Goal: Information Seeking & Learning: Learn about a topic

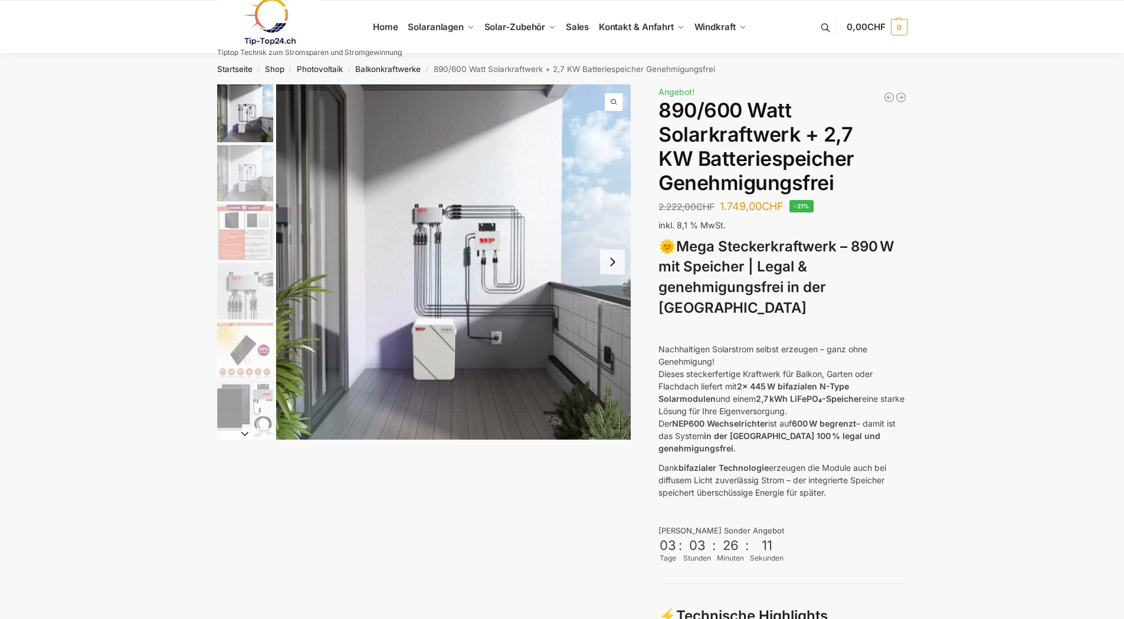
scroll to position [54, 0]
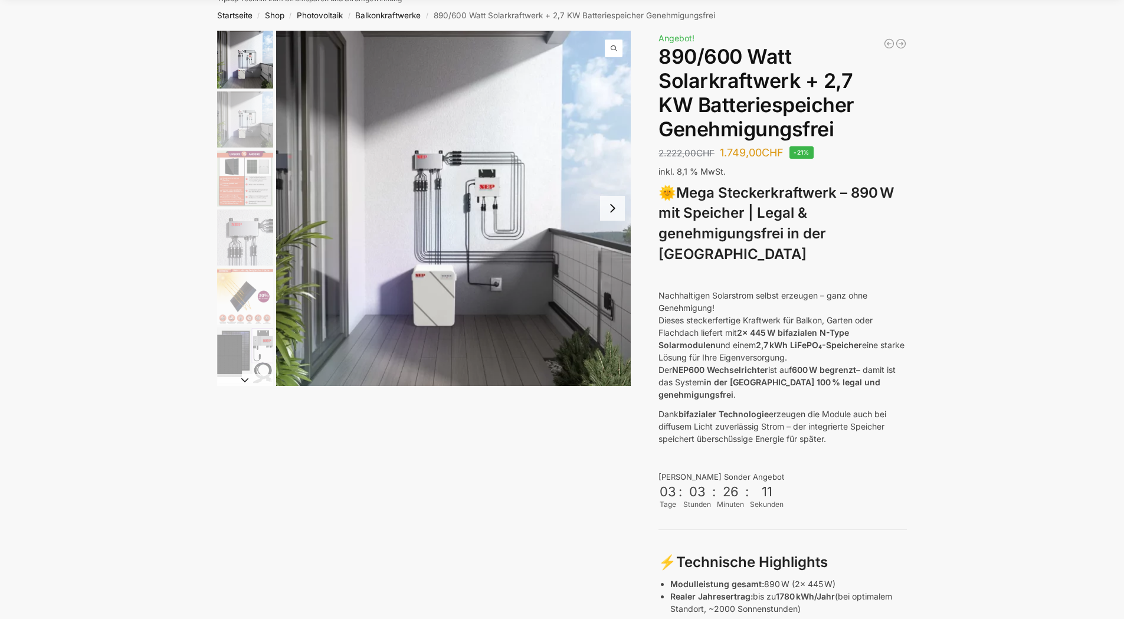
click at [253, 156] on ul at bounding box center [243, 208] width 59 height 355
click at [235, 64] on img "1 / 12" at bounding box center [245, 60] width 56 height 58
click at [236, 103] on img "2 / 12" at bounding box center [245, 119] width 56 height 56
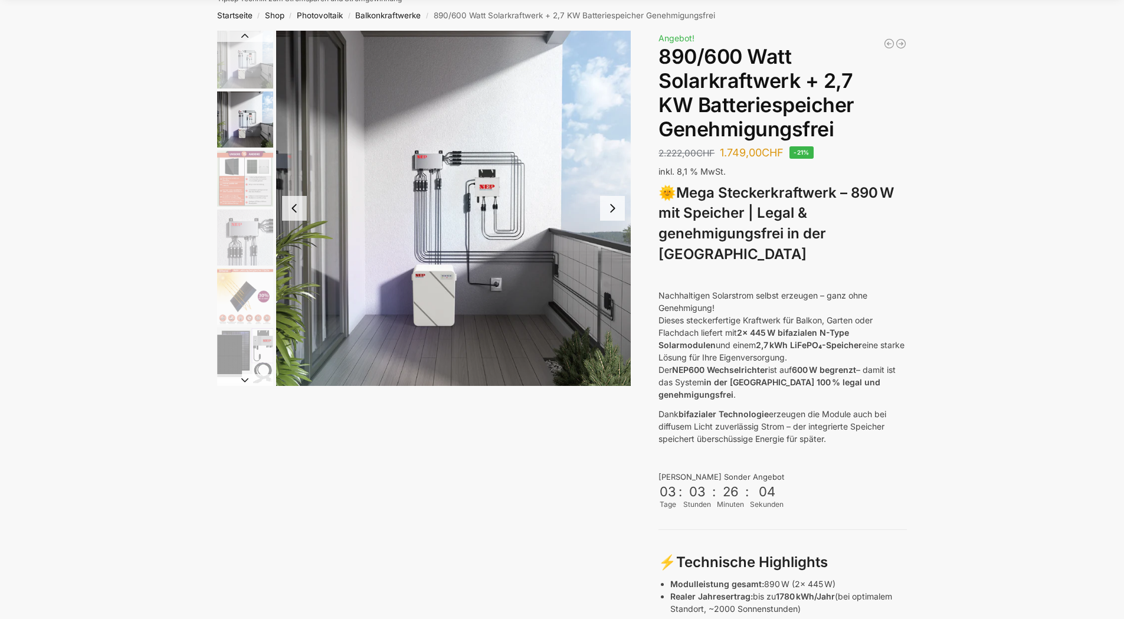
click at [241, 161] on img "3 / 12" at bounding box center [245, 178] width 56 height 56
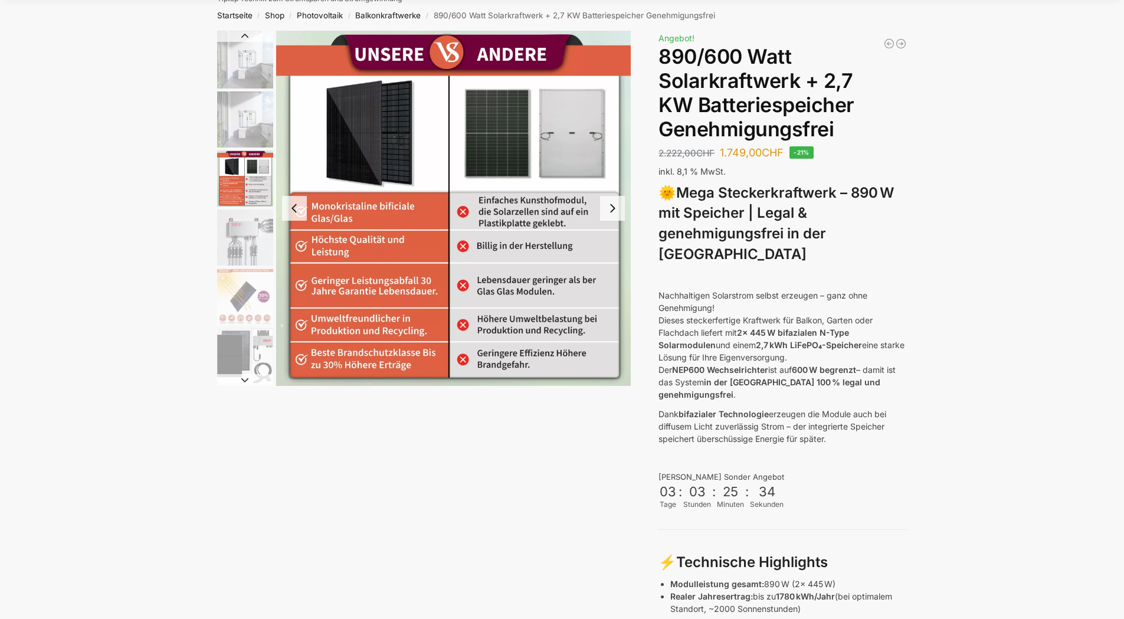
click at [241, 161] on img "3 / 12" at bounding box center [245, 178] width 56 height 56
click at [240, 217] on img "4 / 12" at bounding box center [245, 237] width 56 height 56
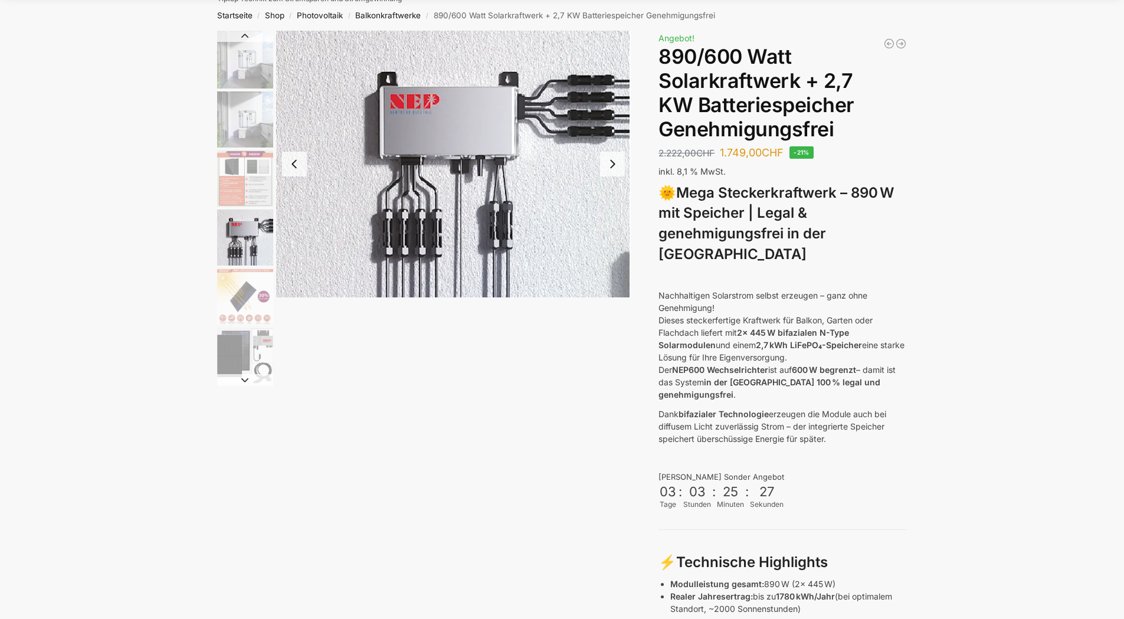
click at [247, 286] on img "5 / 12" at bounding box center [245, 297] width 56 height 56
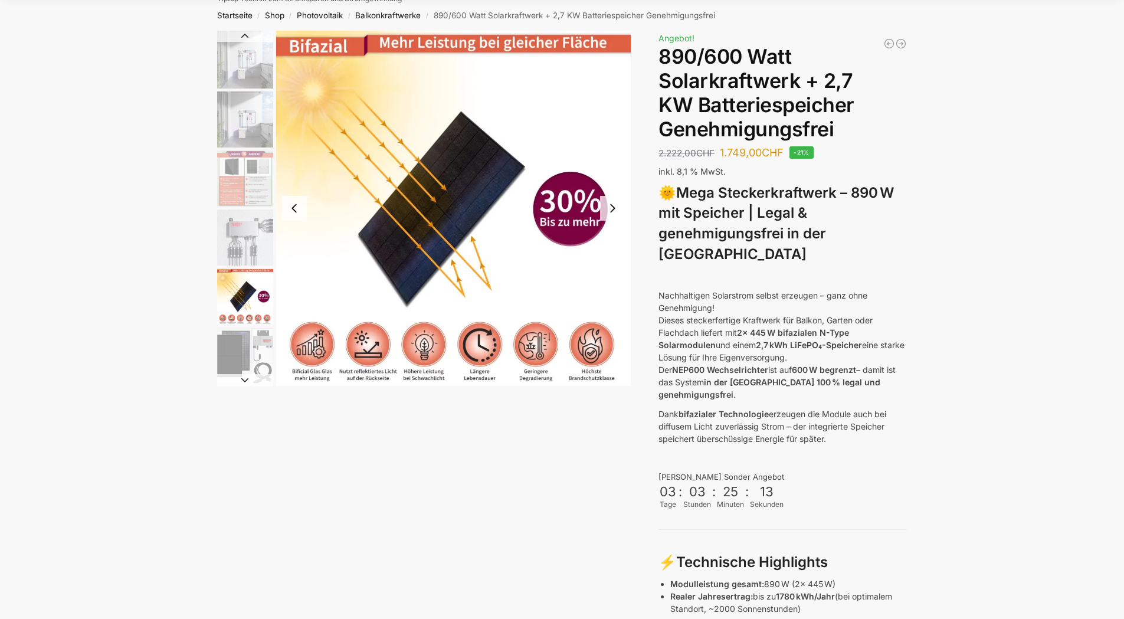
click at [231, 348] on img "6 / 12" at bounding box center [245, 356] width 56 height 56
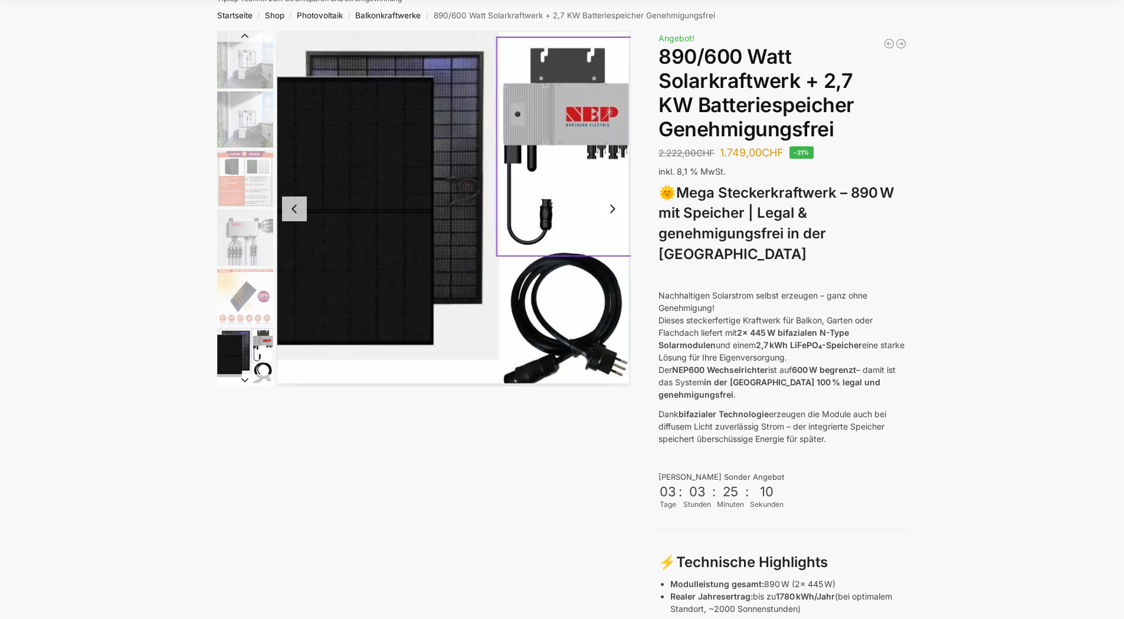
click at [246, 383] on button "Next slide" at bounding box center [245, 380] width 56 height 12
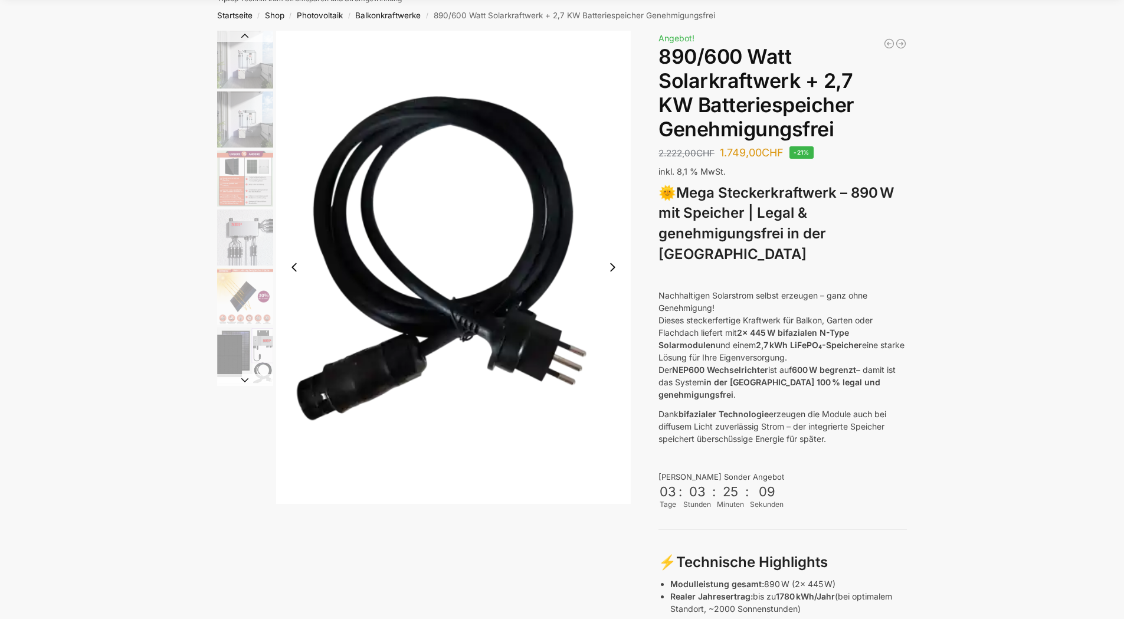
click at [246, 383] on button "Next slide" at bounding box center [245, 380] width 56 height 12
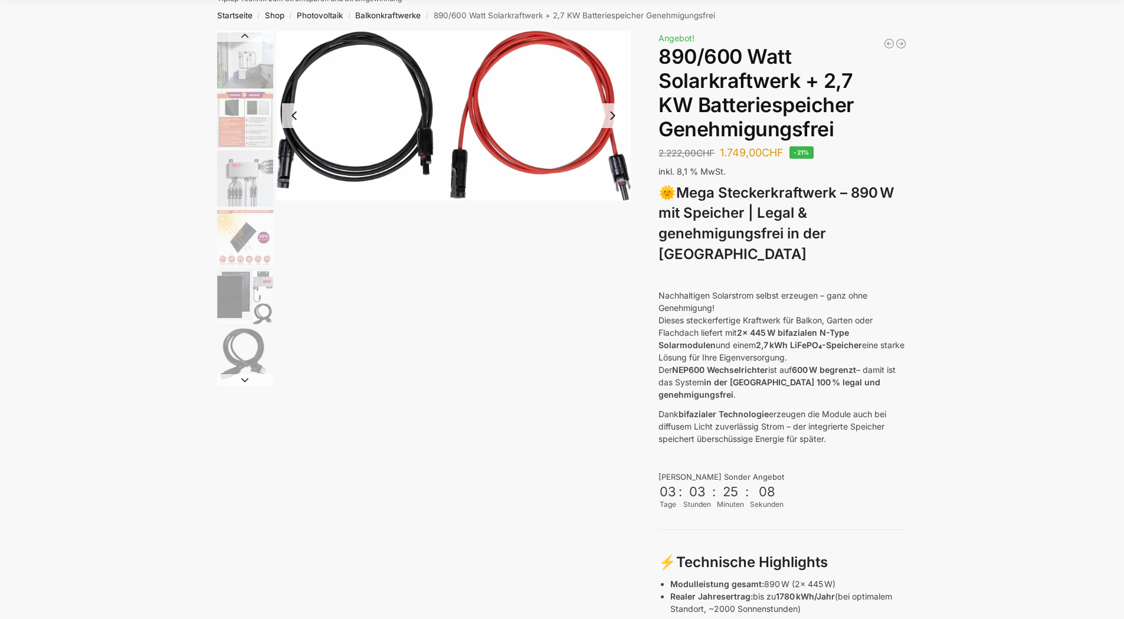
click at [246, 383] on button "Next slide" at bounding box center [245, 380] width 56 height 12
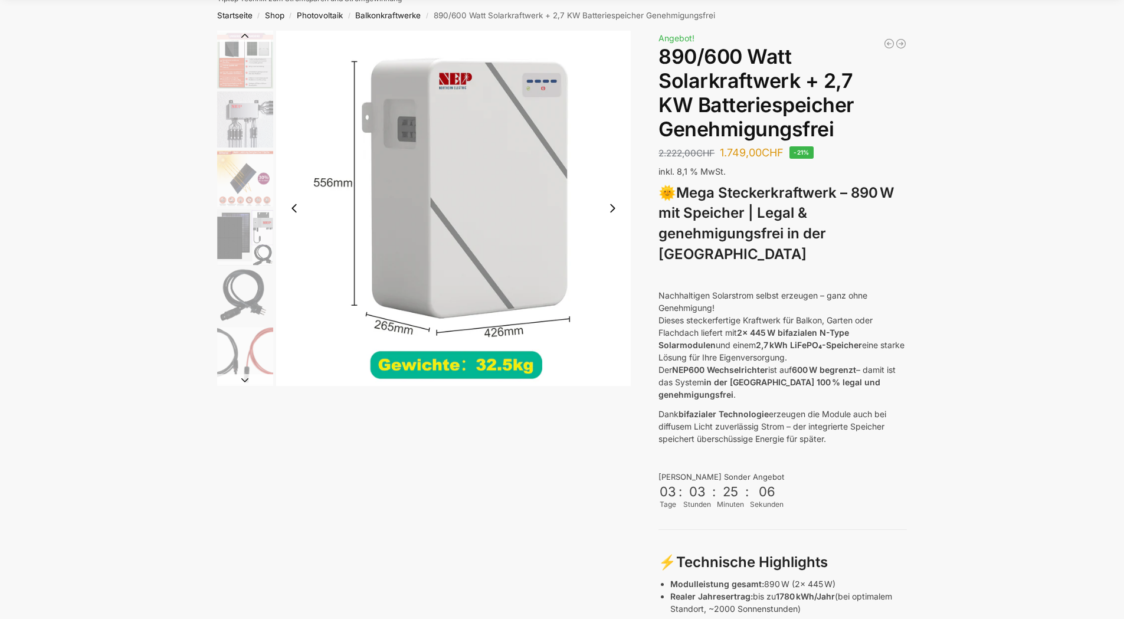
click at [244, 297] on img "7 / 12" at bounding box center [245, 297] width 56 height 56
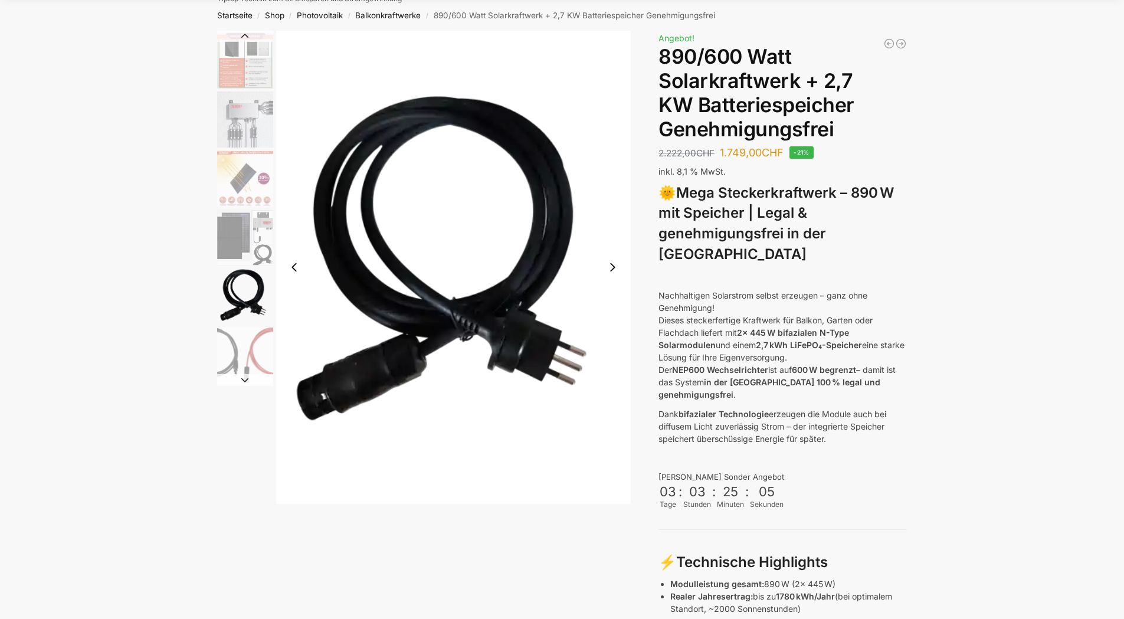
click at [251, 230] on img "6 / 12" at bounding box center [245, 237] width 56 height 56
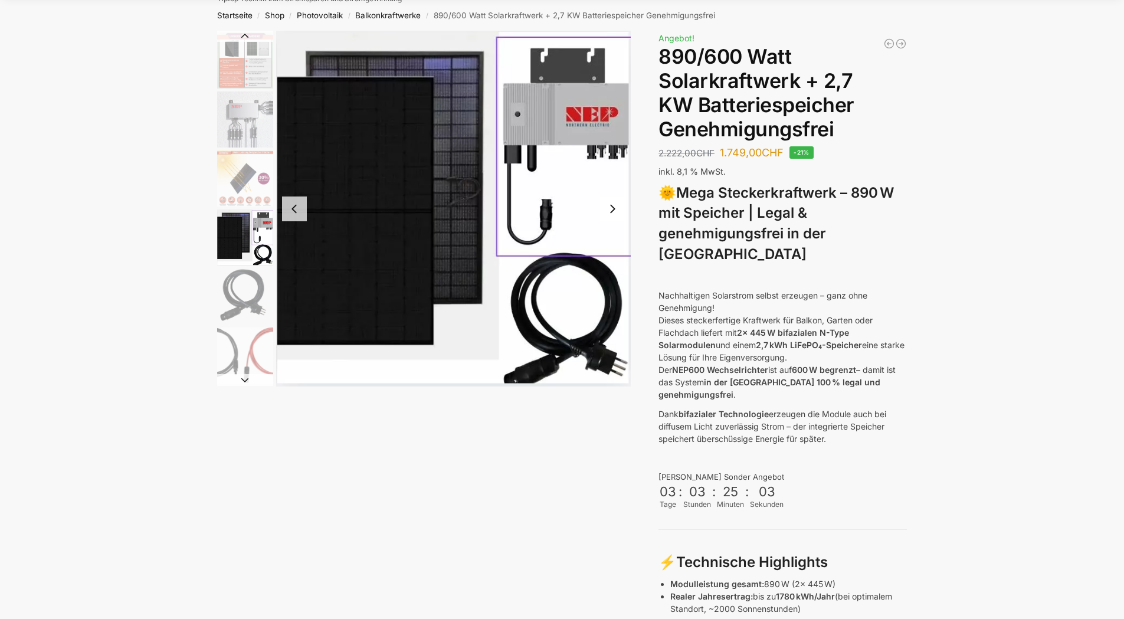
click at [245, 361] on img "8 / 12" at bounding box center [245, 356] width 56 height 56
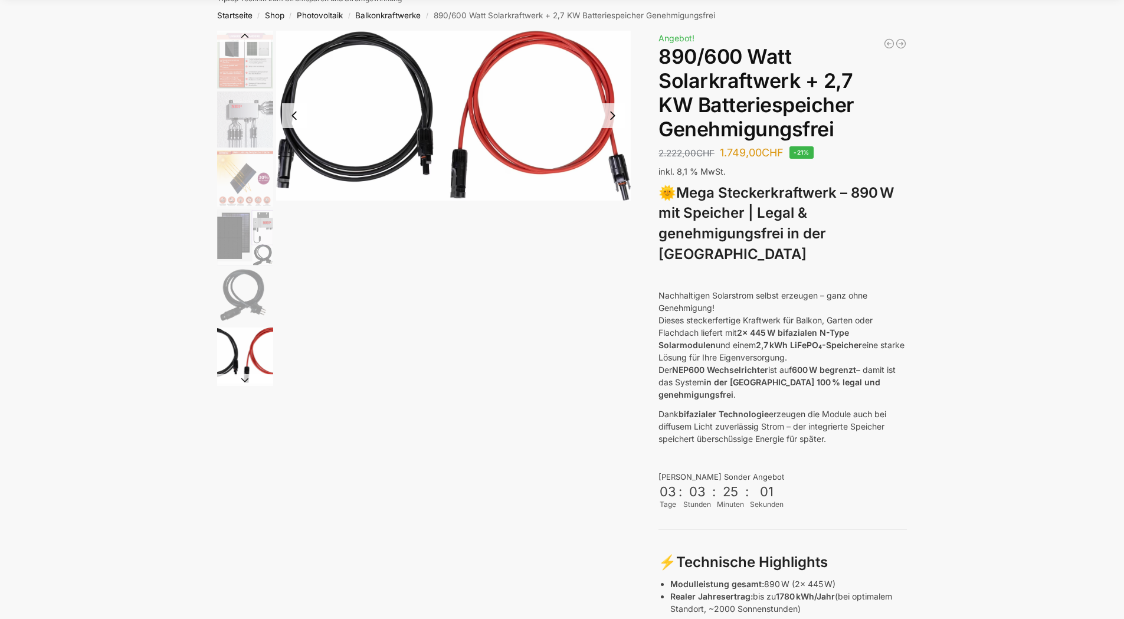
click at [243, 382] on button "Next slide" at bounding box center [245, 380] width 56 height 12
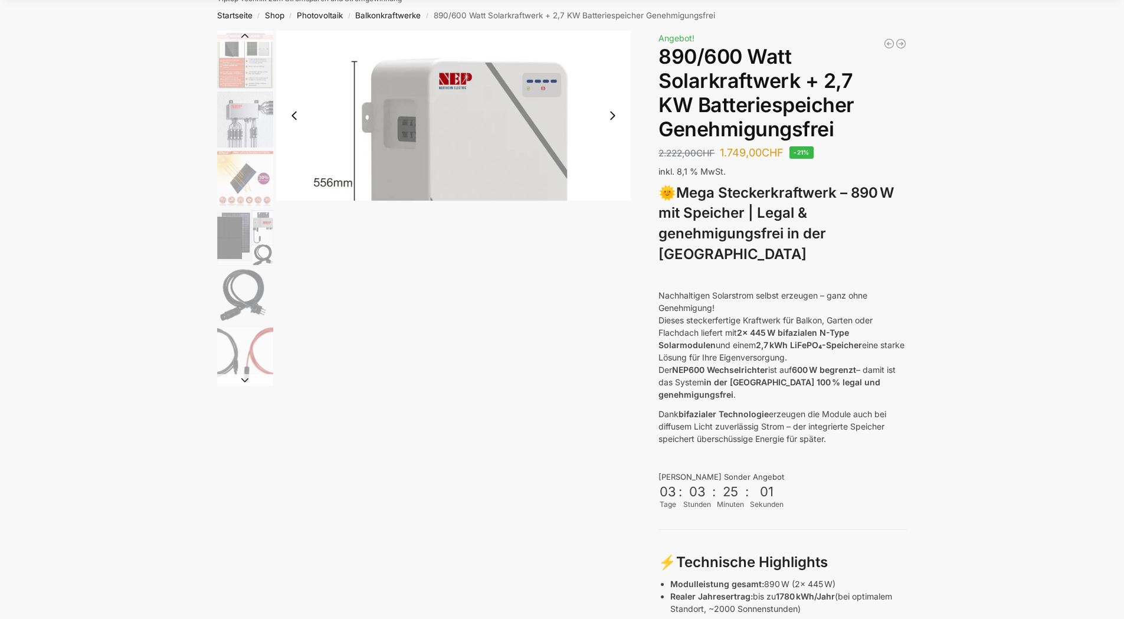
click at [243, 382] on button "Next slide" at bounding box center [245, 380] width 56 height 12
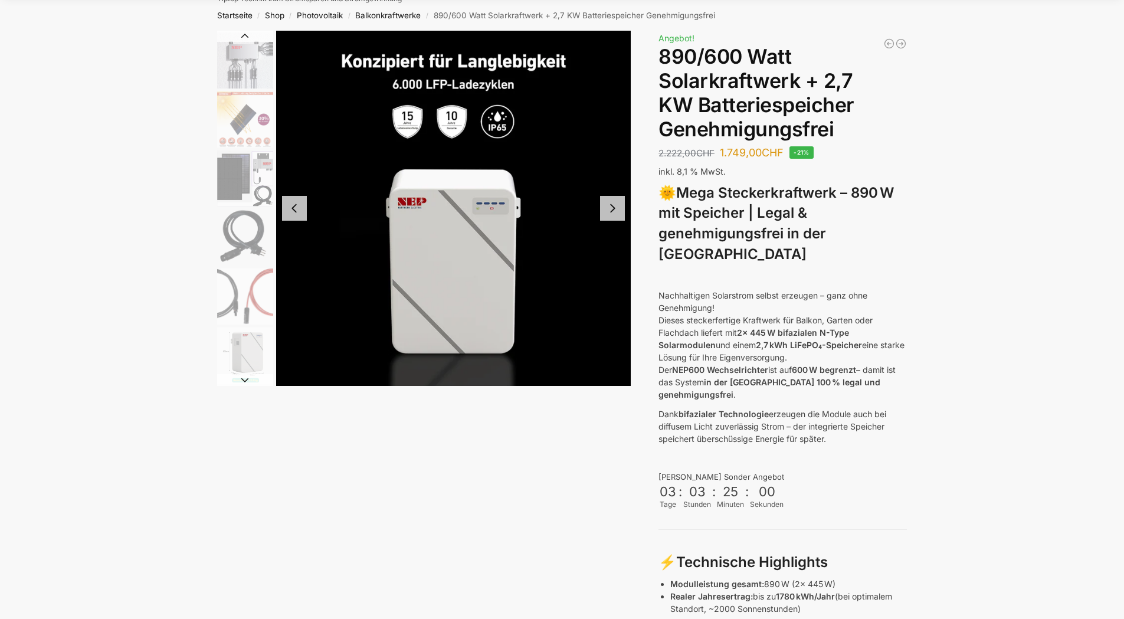
click at [243, 382] on button "Next slide" at bounding box center [245, 380] width 56 height 12
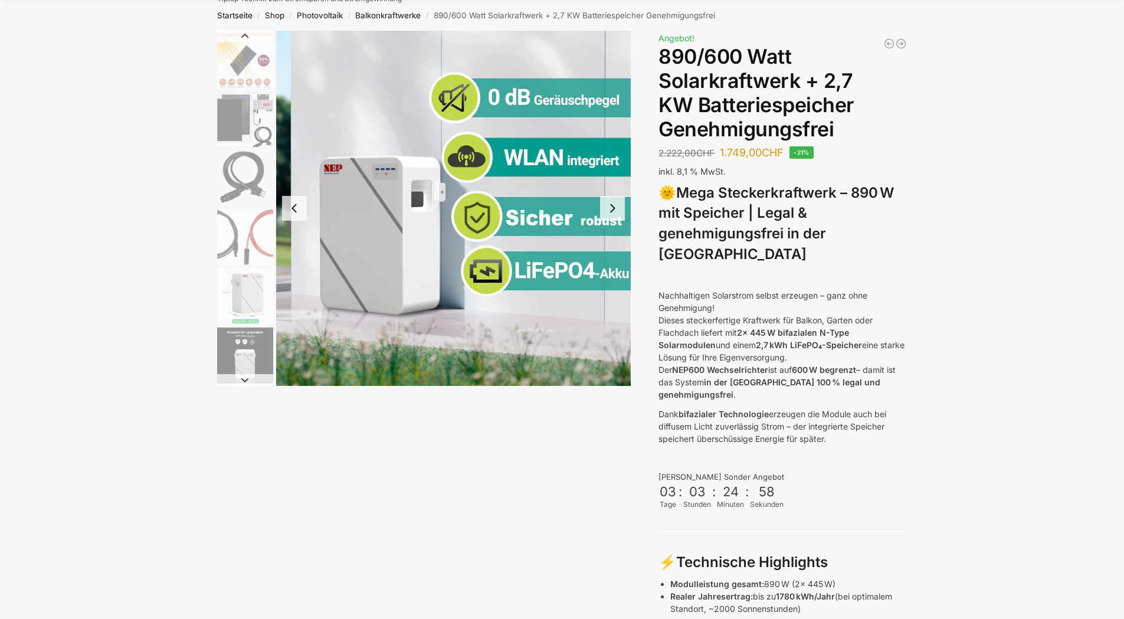
click at [243, 382] on button "Next slide" at bounding box center [245, 380] width 56 height 12
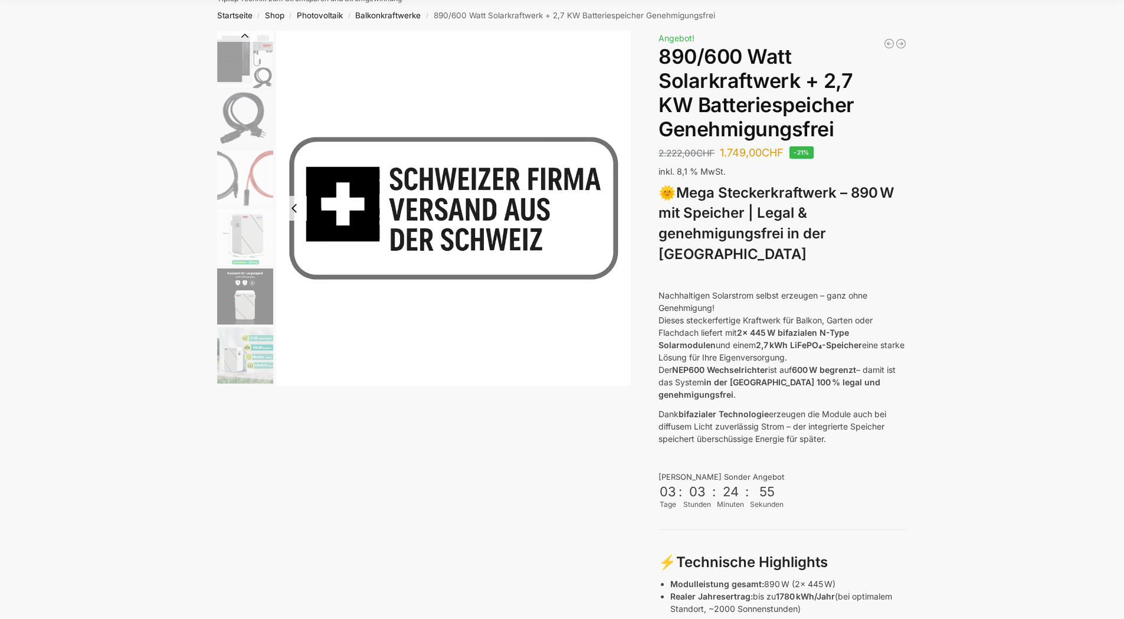
click at [235, 246] on img "9 / 12" at bounding box center [245, 237] width 56 height 56
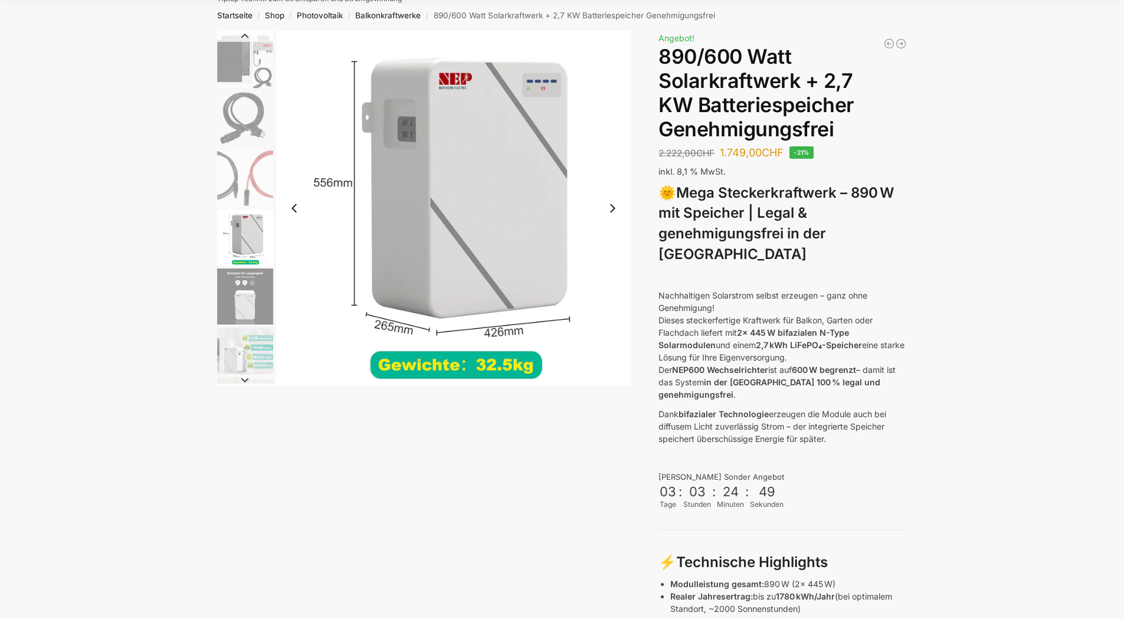
click at [242, 306] on img "10 / 12" at bounding box center [245, 297] width 56 height 56
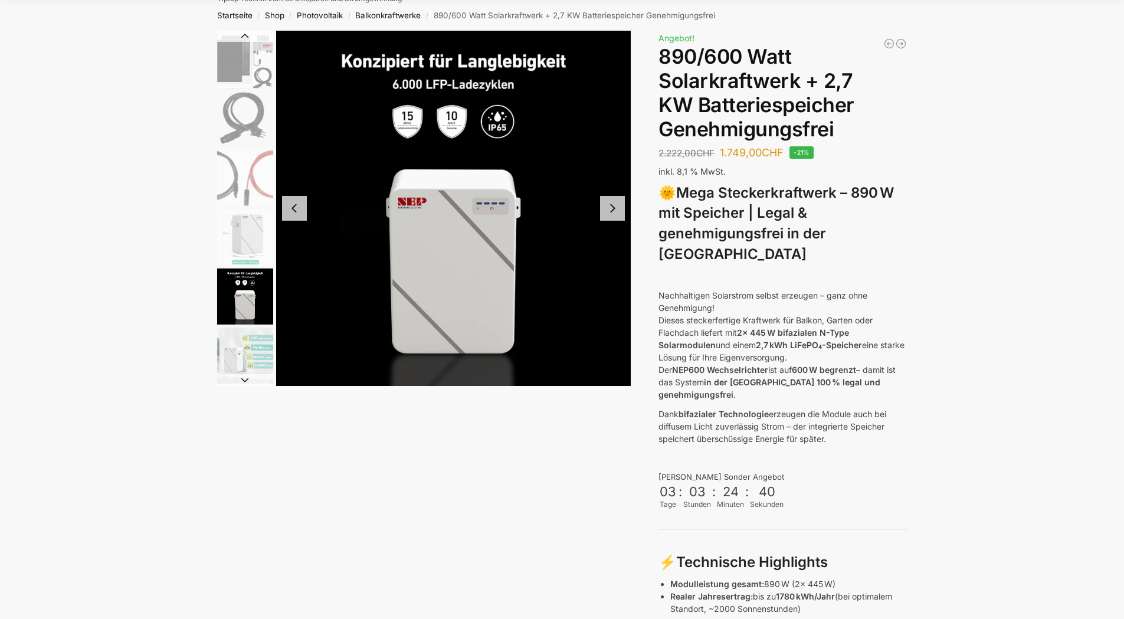
click at [239, 362] on img "11 / 12" at bounding box center [245, 356] width 56 height 56
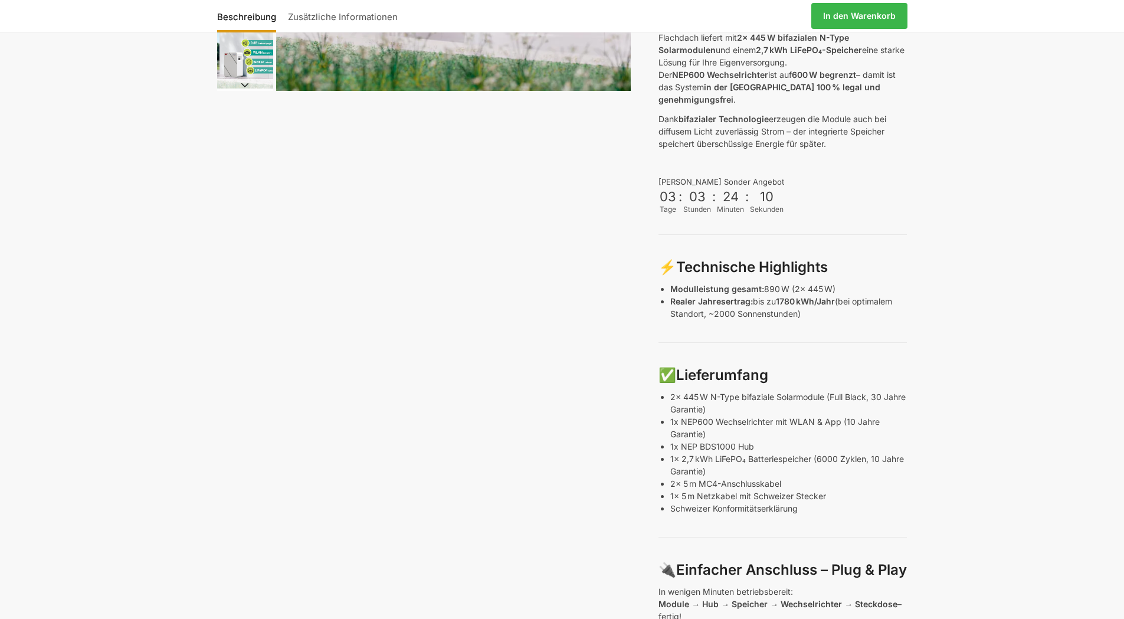
scroll to position [0, 0]
